Goal: Communication & Community: Answer question/provide support

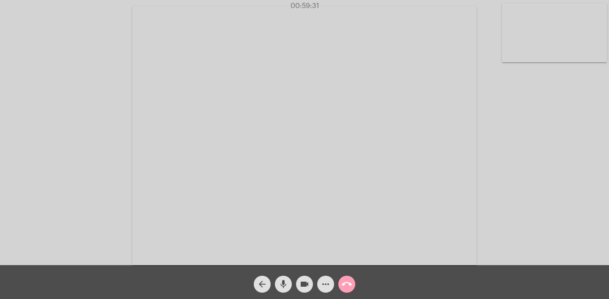
click at [351, 282] on mat-icon "call_end" at bounding box center [347, 284] width 10 height 10
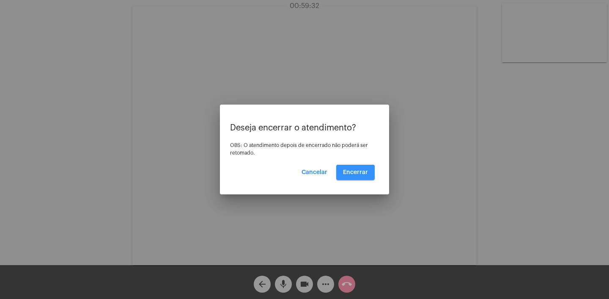
click at [353, 173] on span "Encerrar" at bounding box center [355, 172] width 25 height 6
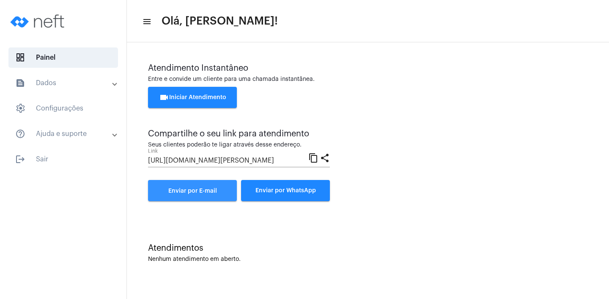
click at [210, 189] on span "Enviar por E-mail" at bounding box center [192, 191] width 49 height 6
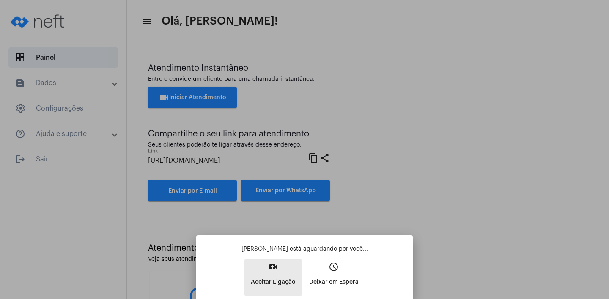
click at [265, 278] on p "Aceitar Ligação" at bounding box center [273, 281] width 45 height 15
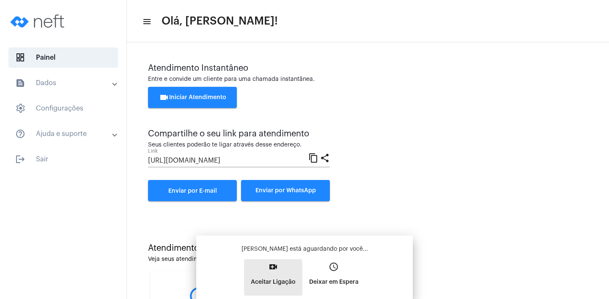
click at [265, 278] on div "[PERSON_NAME] está aguardando por você... video_call Aceitar Ligação access_tim…" at bounding box center [304, 269] width 203 height 51
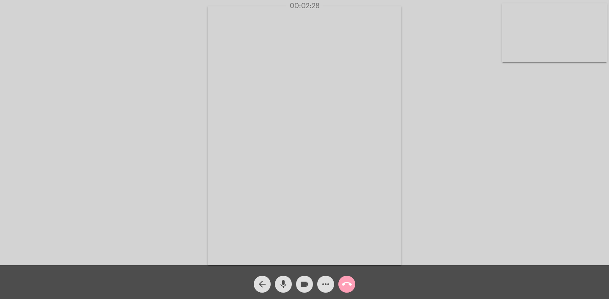
click at [349, 284] on mat-icon "call_end" at bounding box center [347, 284] width 10 height 10
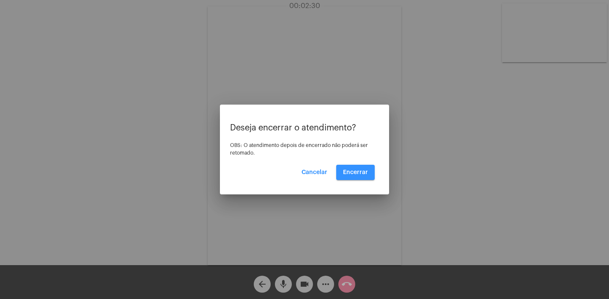
click at [355, 173] on span "Encerrar" at bounding box center [355, 172] width 25 height 6
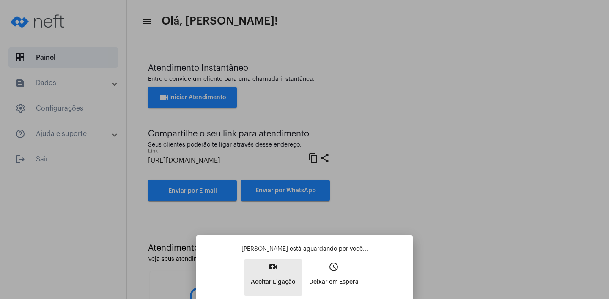
click at [255, 281] on p "Aceitar Ligação" at bounding box center [273, 281] width 45 height 15
